Goal: Task Accomplishment & Management: Use online tool/utility

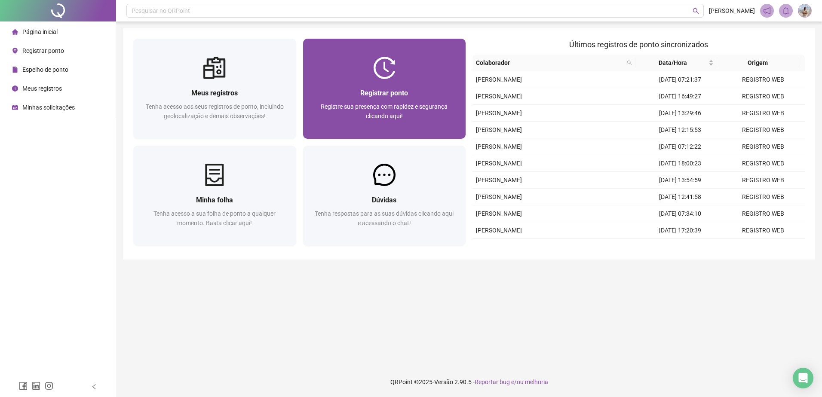
click at [347, 107] on span "Registre sua presença com rapidez e segurança clicando aqui!" at bounding box center [384, 111] width 127 height 16
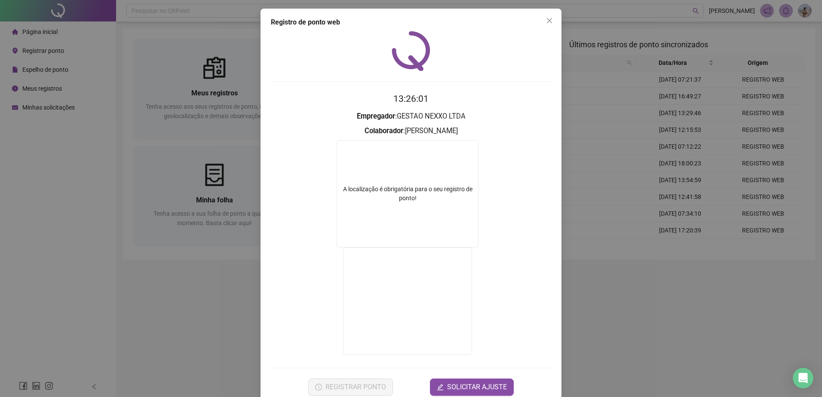
click at [620, 253] on div "Registro de ponto web 13:26:01 Empregador : GESTAO NEXXO LTDA Colaborador : [PE…" at bounding box center [411, 198] width 822 height 397
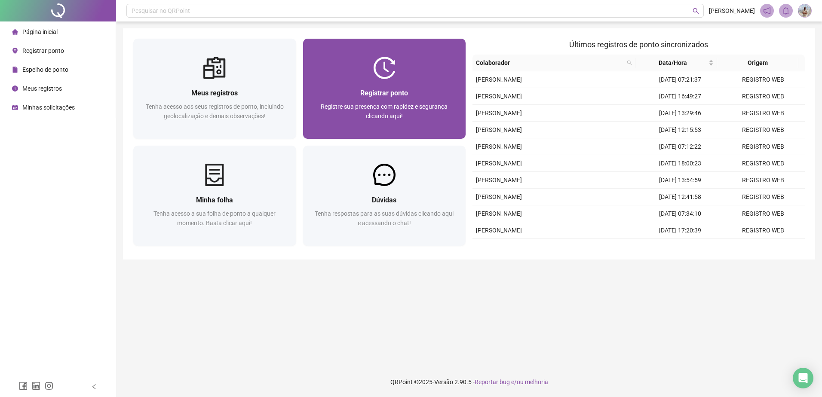
click at [341, 87] on div "Registrar ponto Registre sua presença com rapidez e segurança clicando aqui!" at bounding box center [384, 109] width 163 height 60
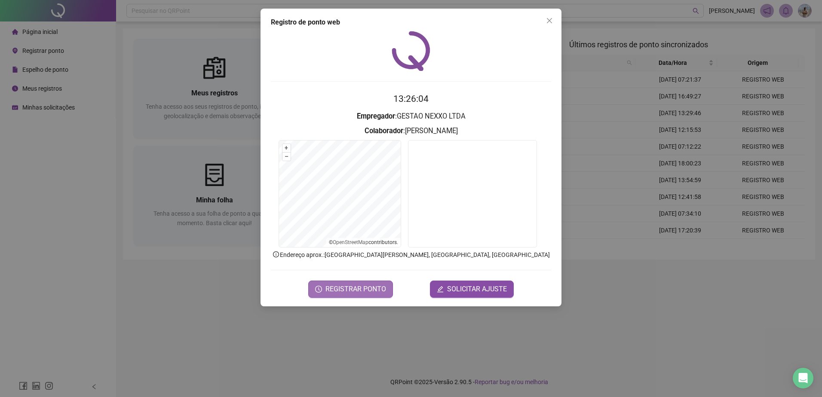
click at [356, 282] on button "REGISTRAR PONTO" at bounding box center [350, 289] width 85 height 17
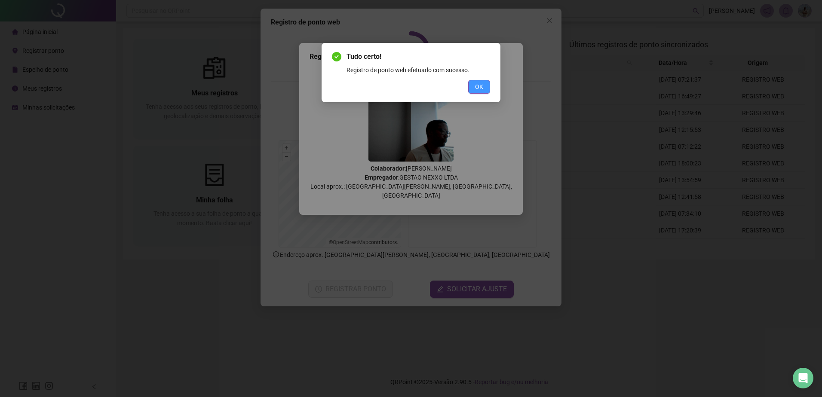
click at [481, 84] on span "OK" at bounding box center [479, 86] width 8 height 9
